Goal: Information Seeking & Learning: Check status

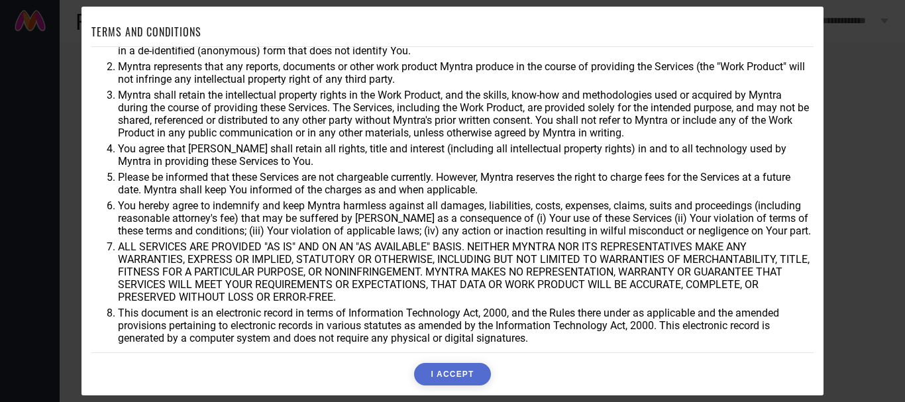
scroll to position [54, 0]
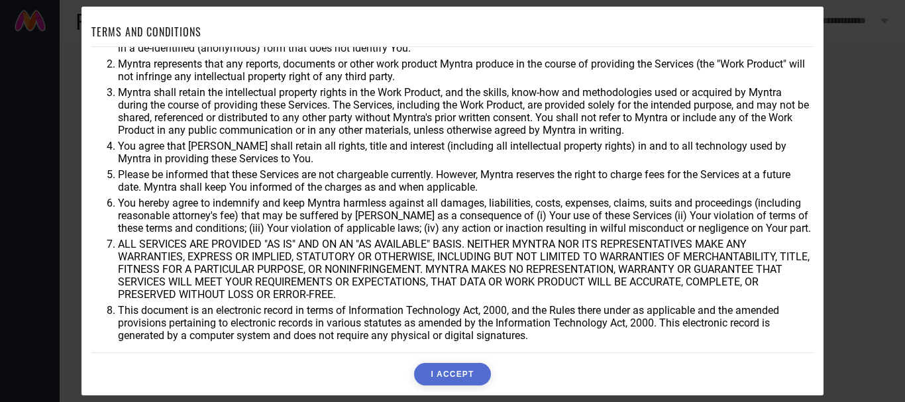
click at [451, 386] on div "TERMS AND CONDITIONS You agree that Myntra may use aggregate and anonymized dat…" at bounding box center [452, 201] width 742 height 389
click at [450, 377] on button "I ACCEPT" at bounding box center [452, 374] width 76 height 23
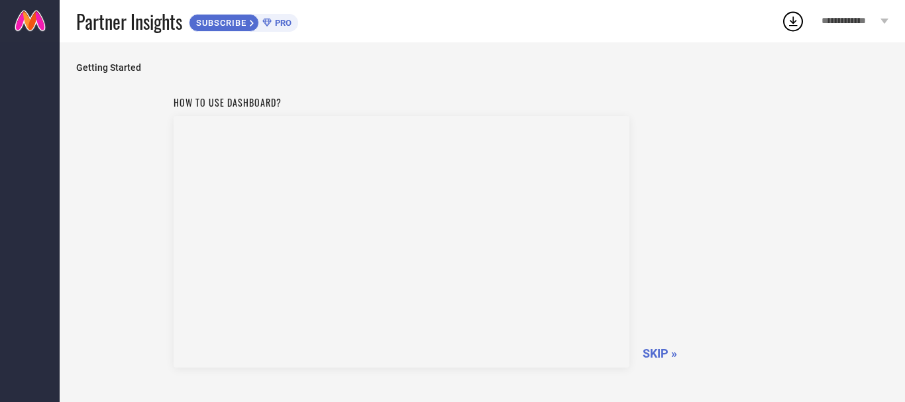
click at [653, 354] on span "SKIP »" at bounding box center [660, 353] width 34 height 14
